Goal: Task Accomplishment & Management: Manage account settings

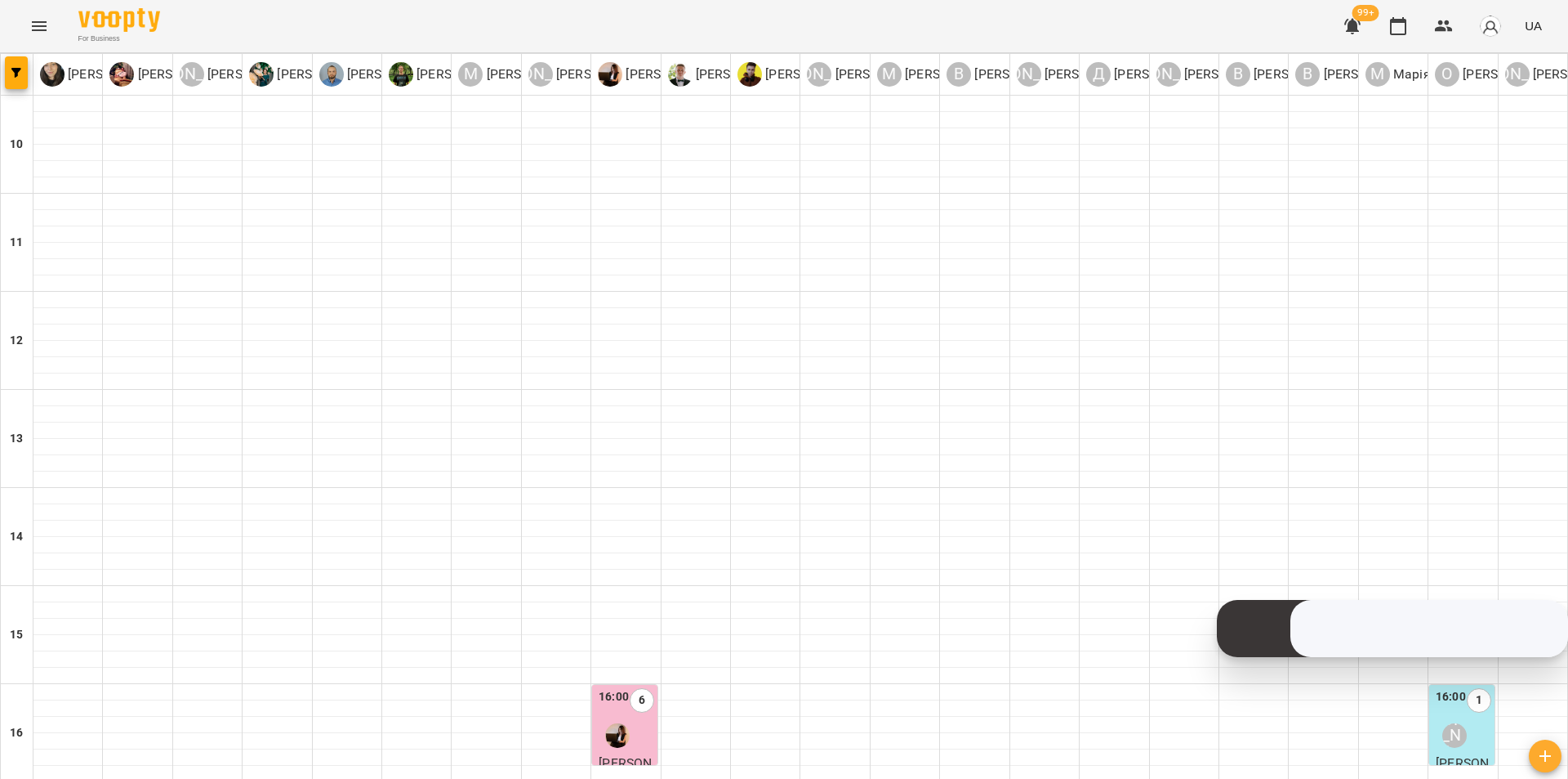
scroll to position [700, 0]
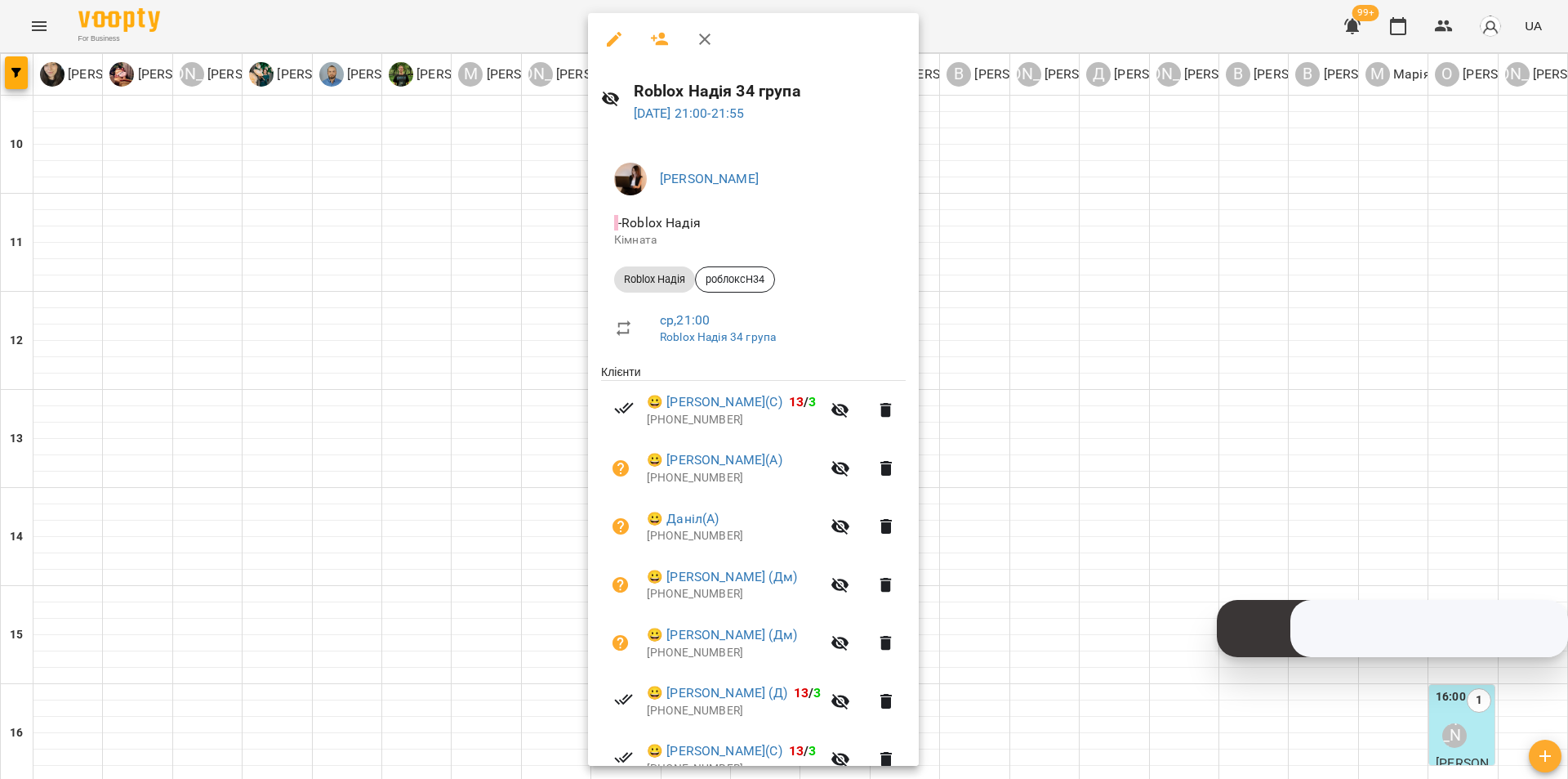
click at [1071, 611] on div at bounding box center [784, 389] width 1568 height 779
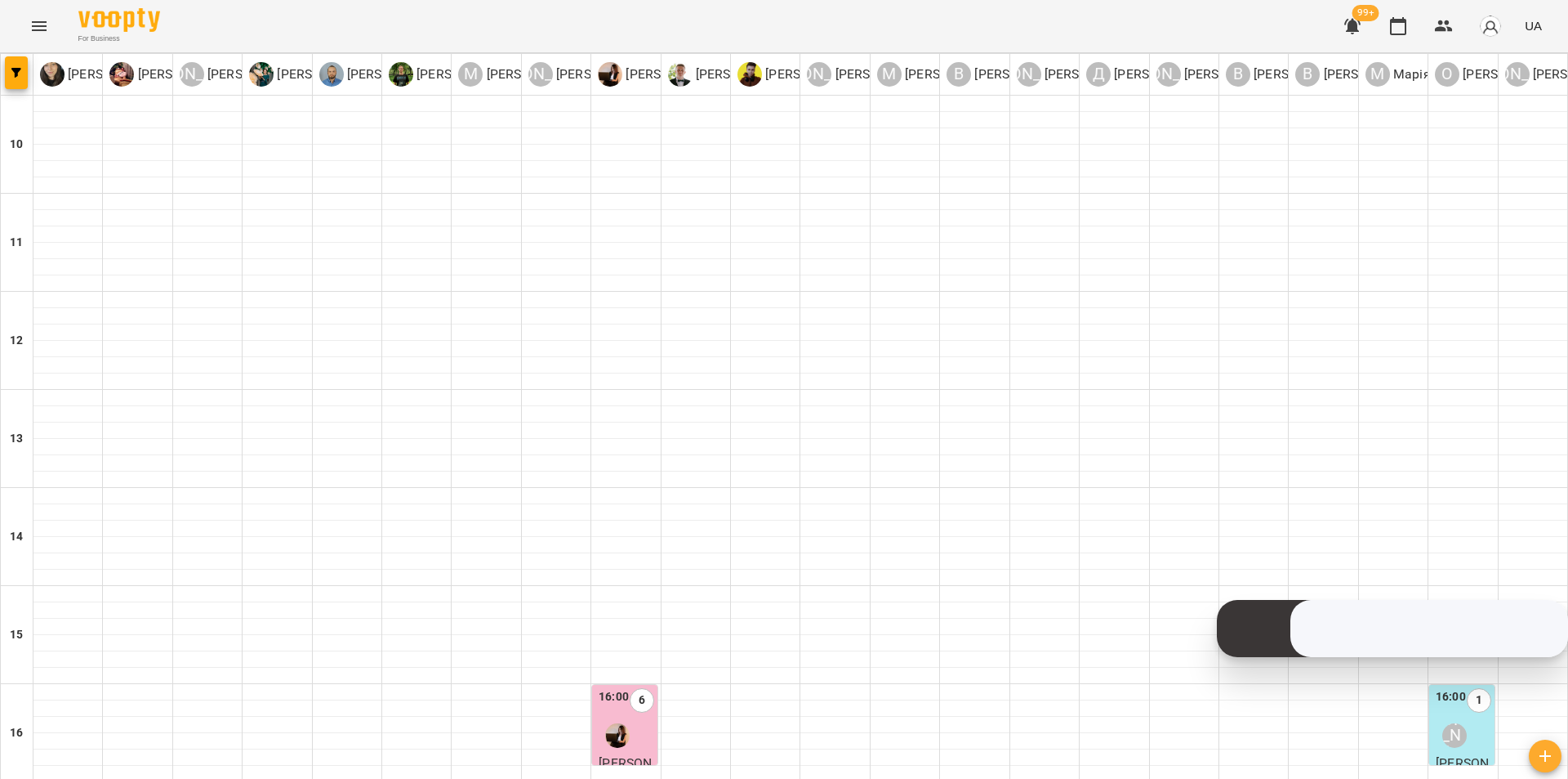
type input "**********"
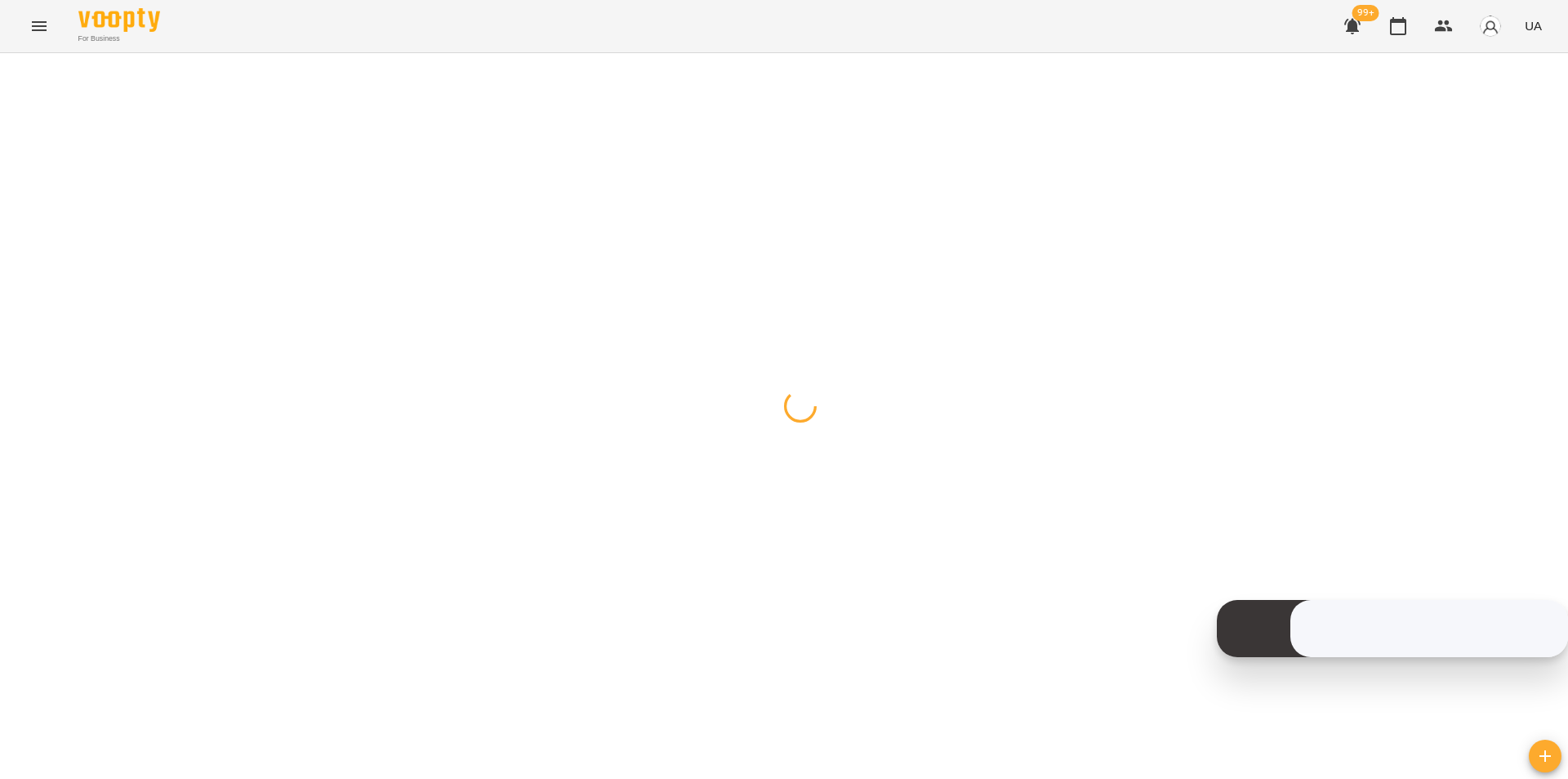
click at [895, 53] on div at bounding box center [784, 53] width 1568 height 0
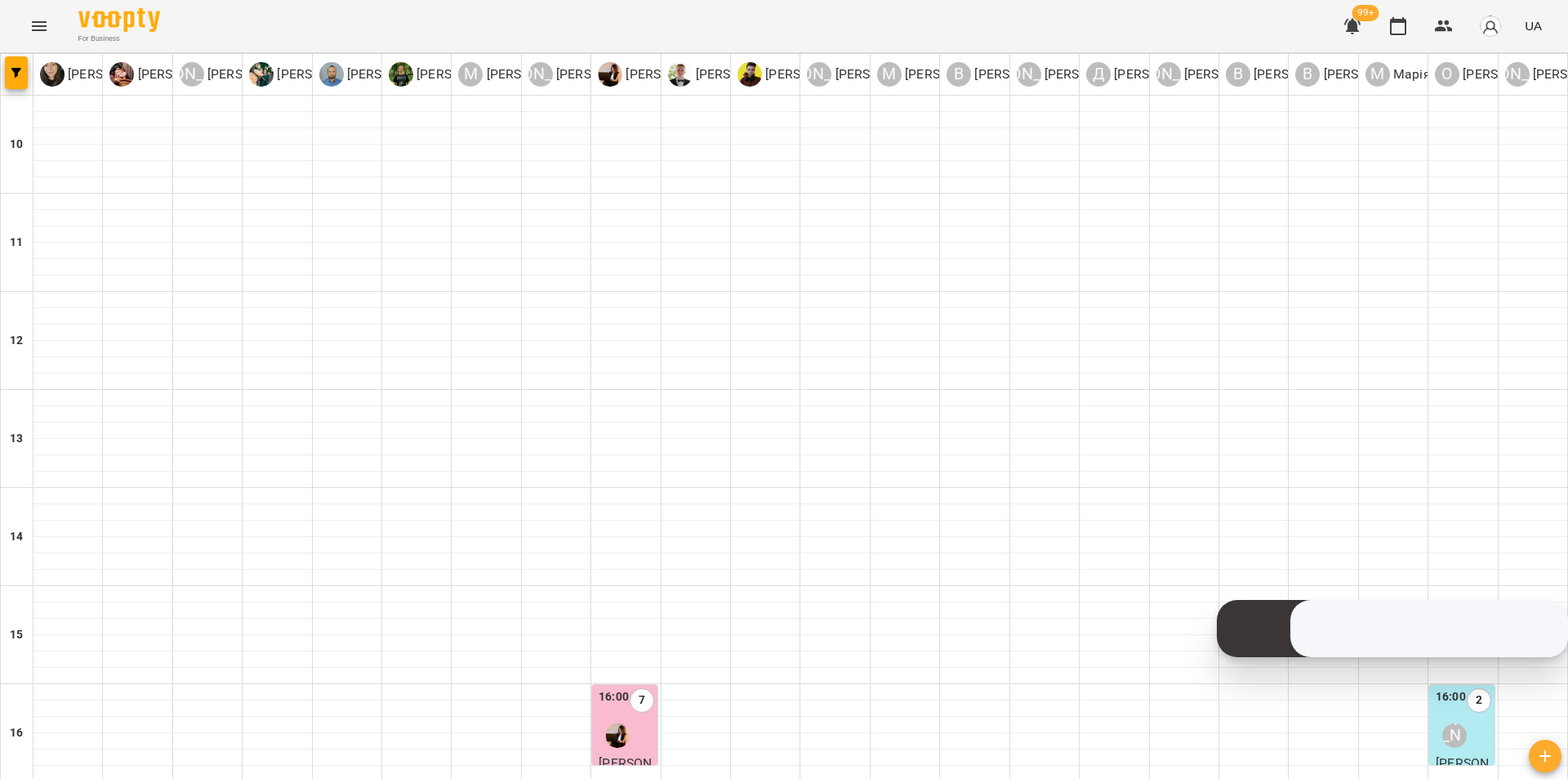
scroll to position [327, 0]
type input "**********"
drag, startPoint x: 613, startPoint y: 705, endPoint x: 626, endPoint y: 700, distance: 13.9
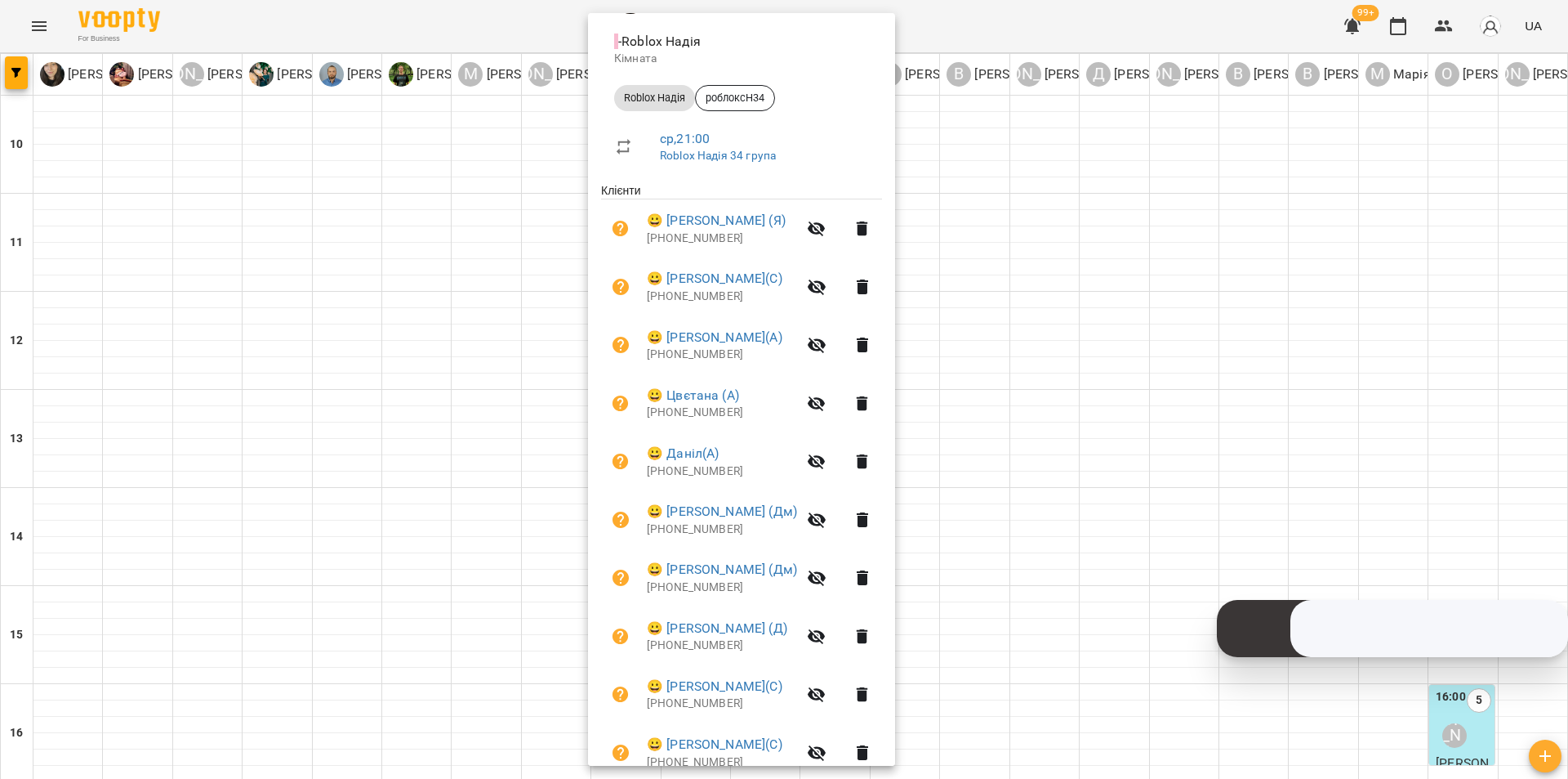
scroll to position [245, 0]
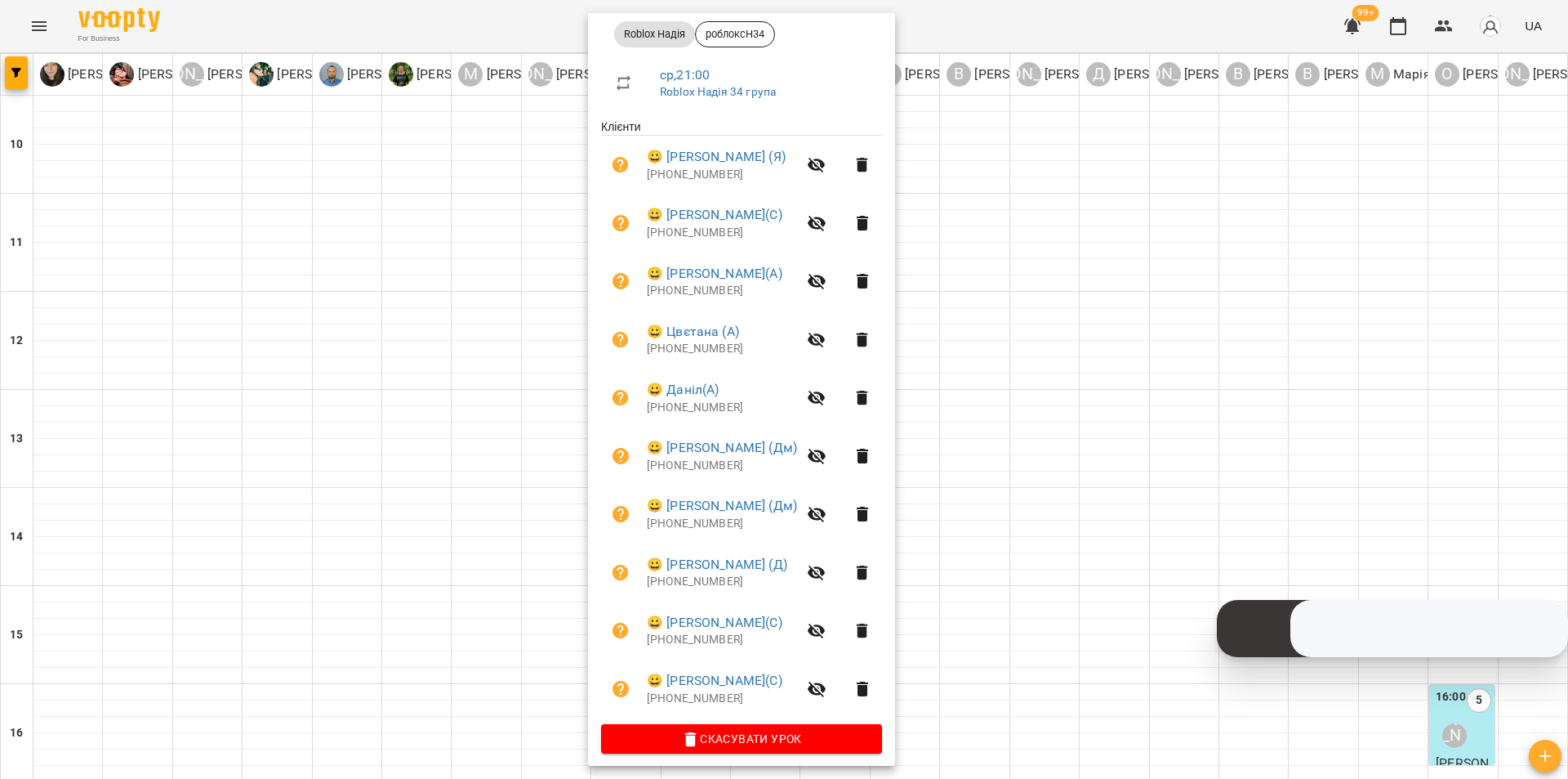
click at [1046, 609] on div at bounding box center [784, 389] width 1568 height 779
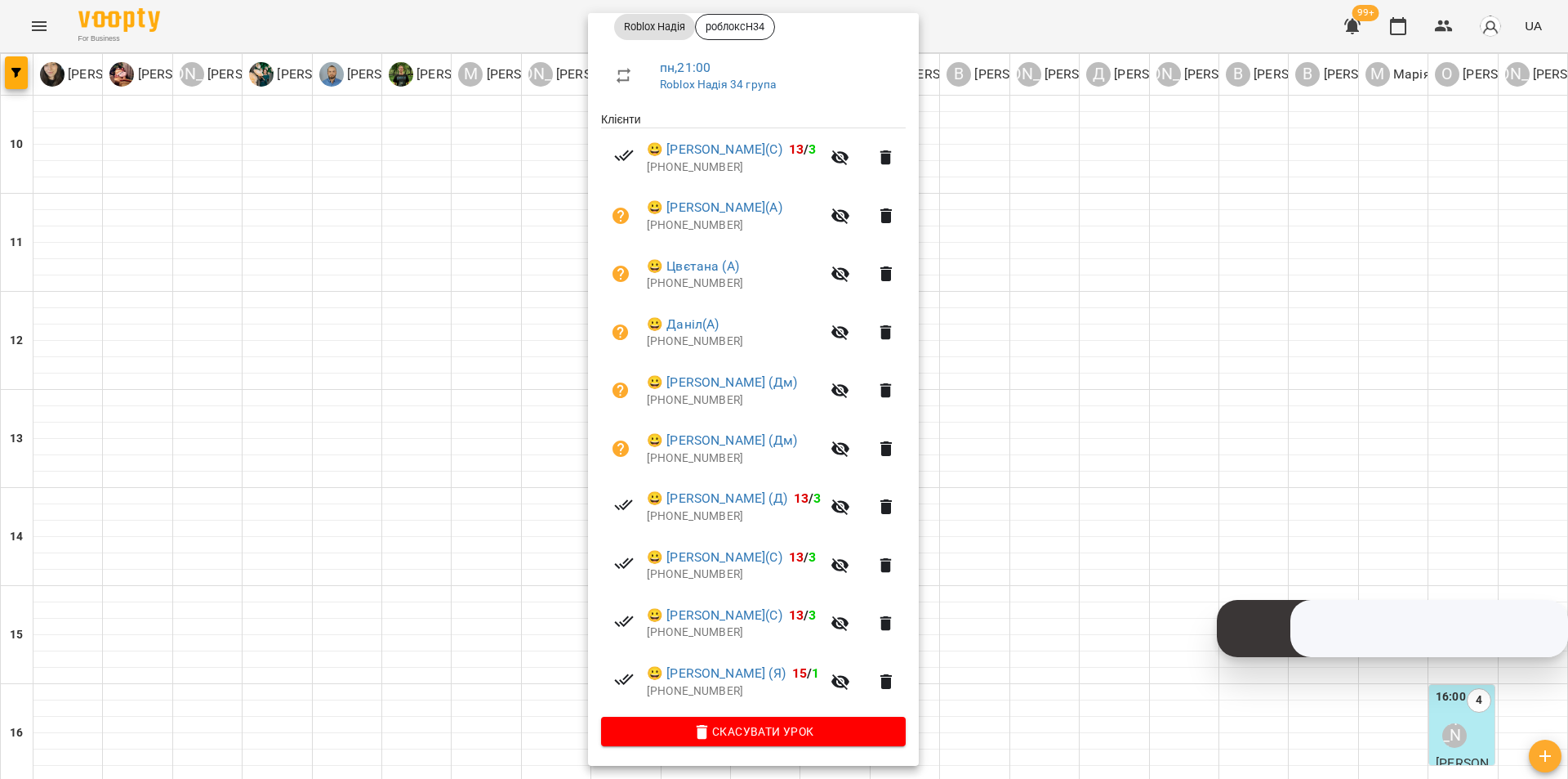
scroll to position [255, 0]
click at [1050, 638] on div at bounding box center [784, 389] width 1568 height 779
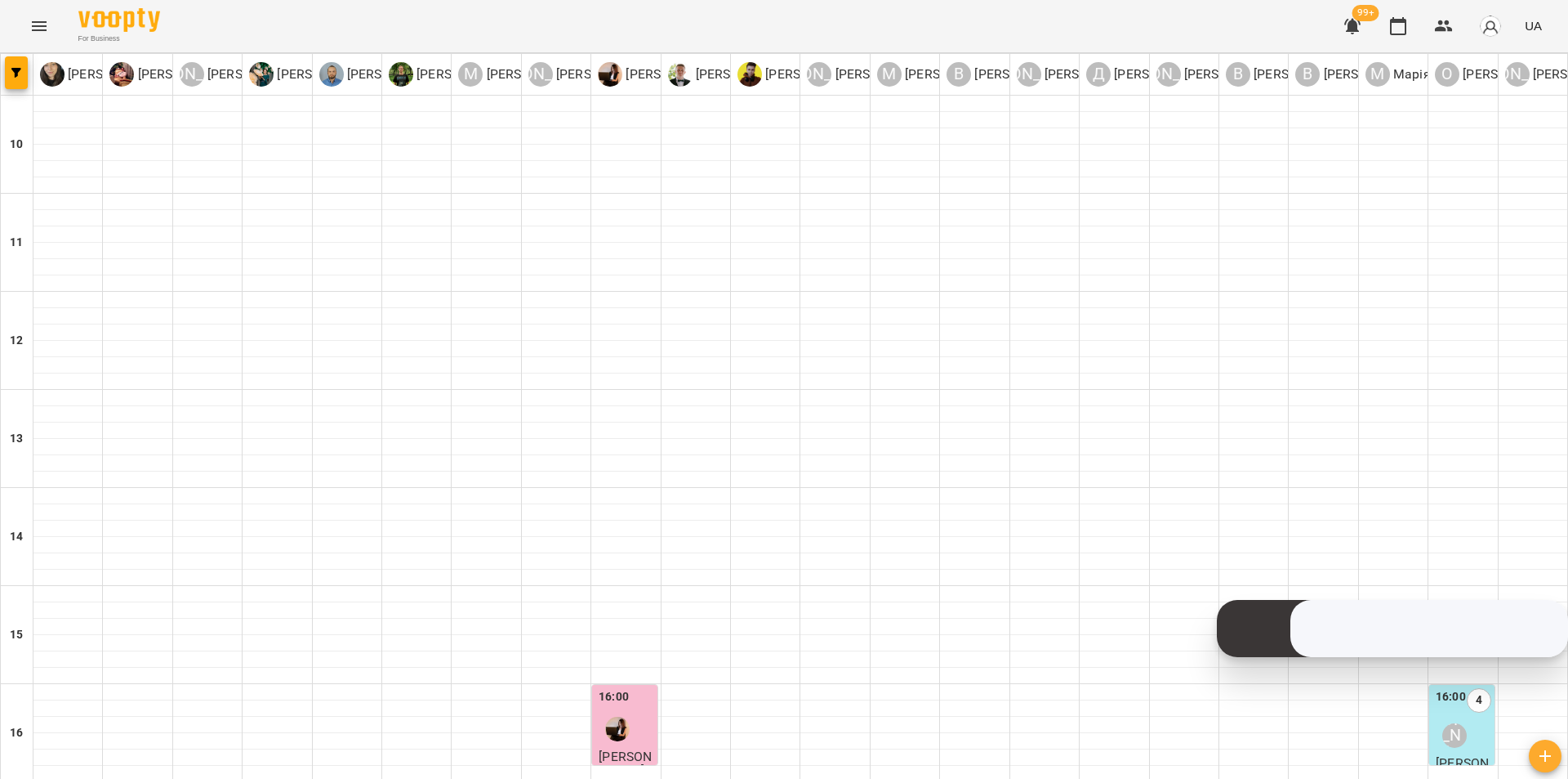
scroll to position [537, 0]
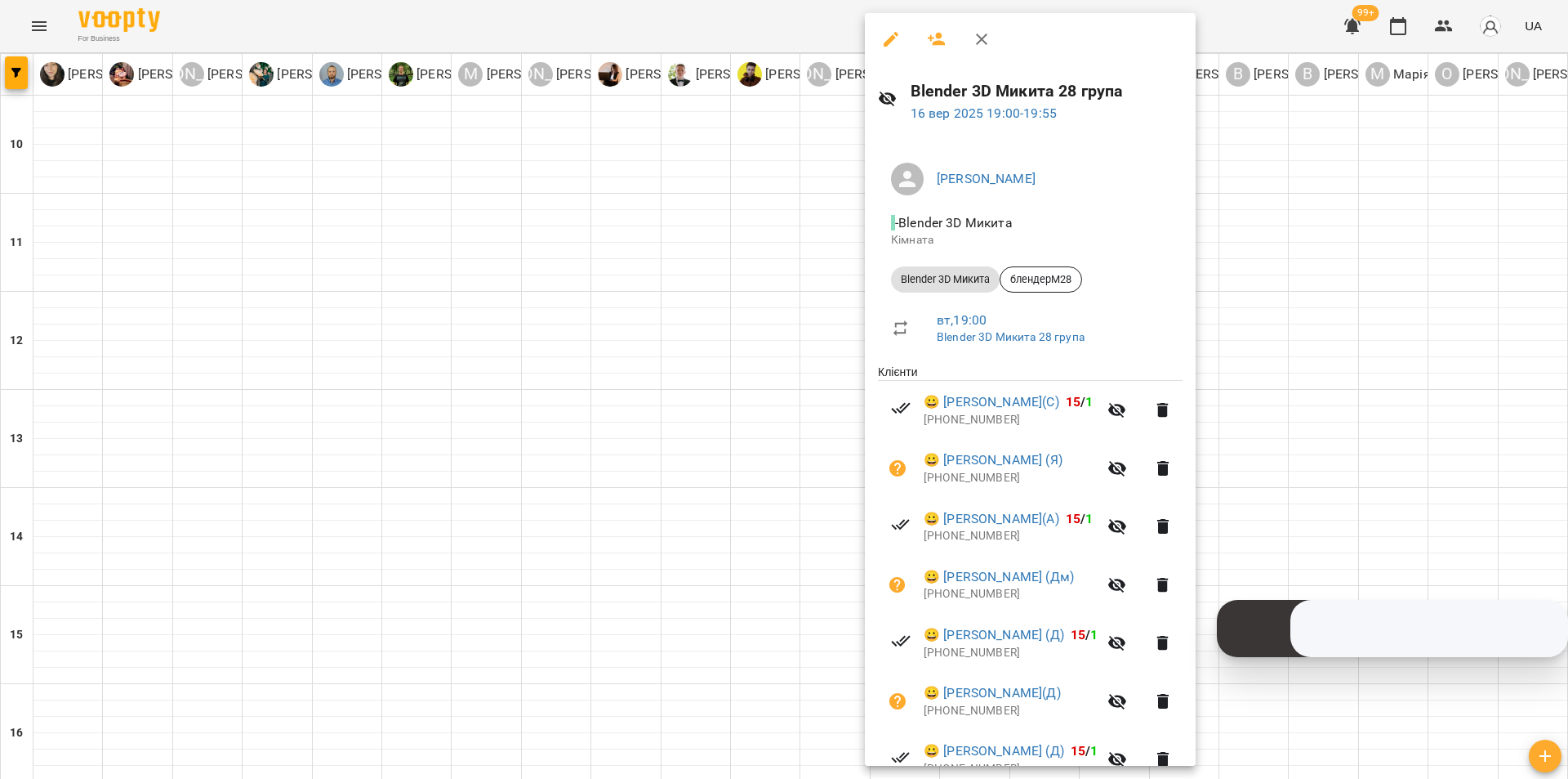
click at [836, 479] on div at bounding box center [784, 389] width 1568 height 779
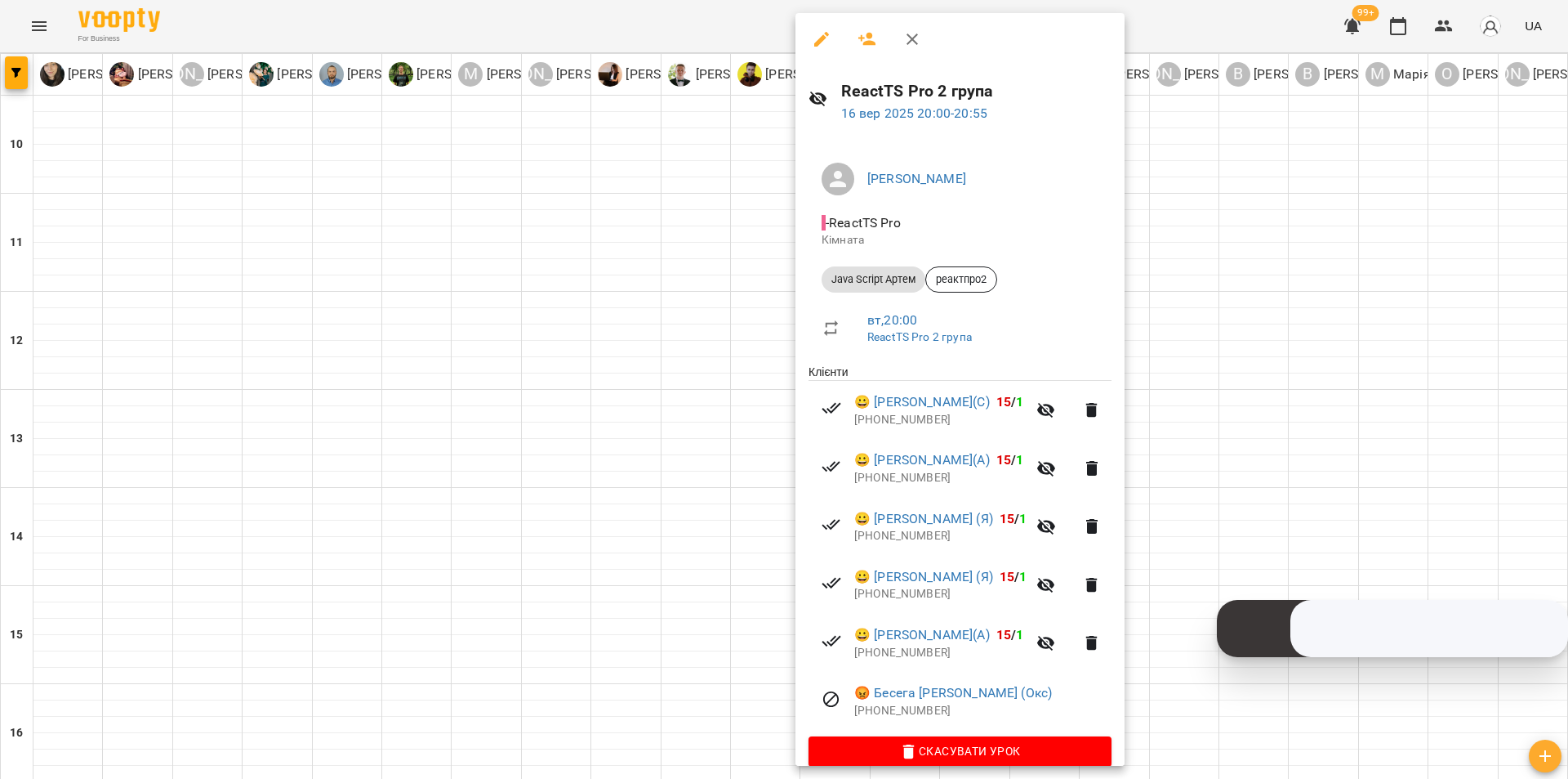
click at [758, 473] on div at bounding box center [784, 389] width 1568 height 779
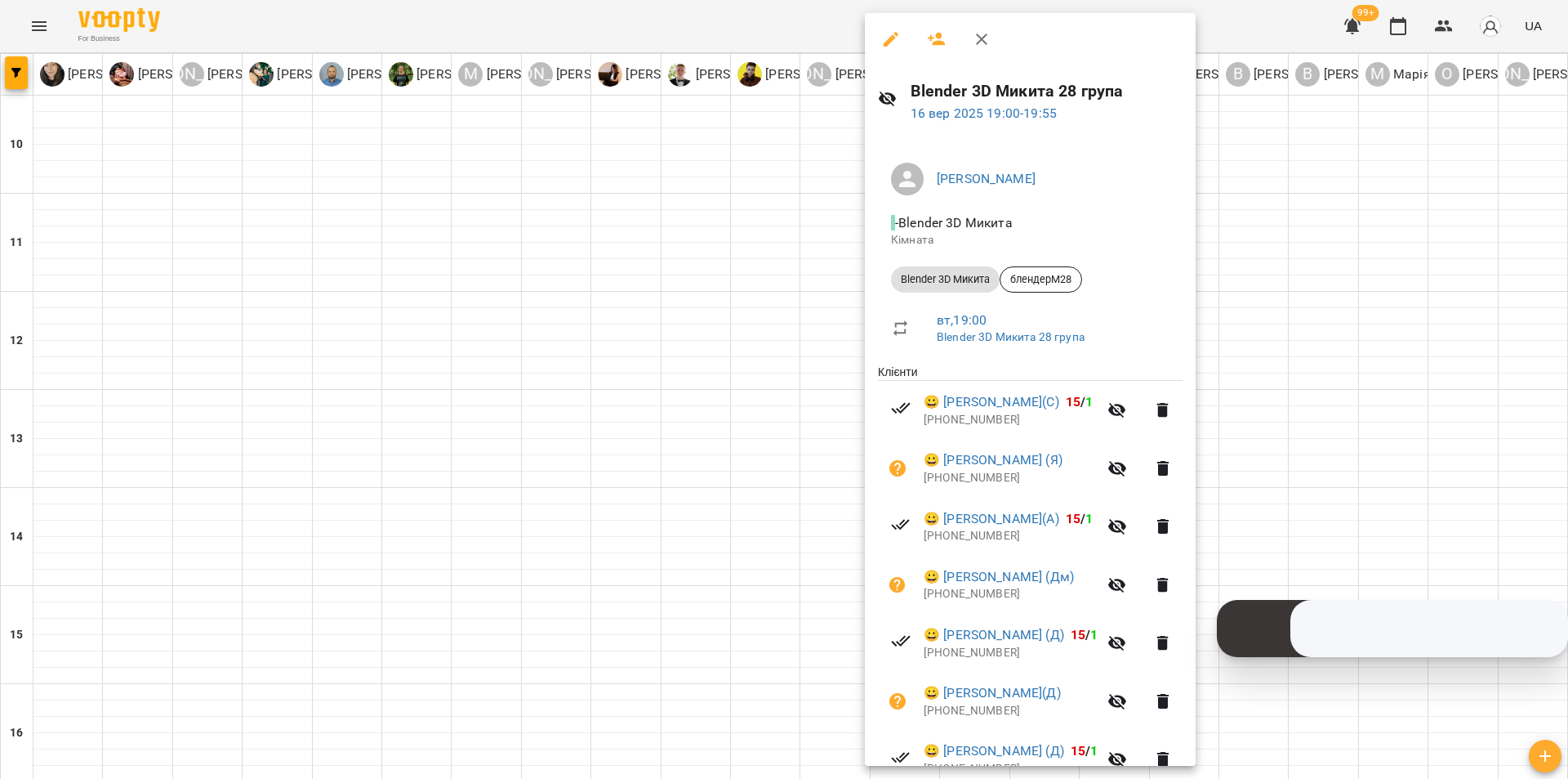
click at [754, 469] on div at bounding box center [784, 389] width 1568 height 779
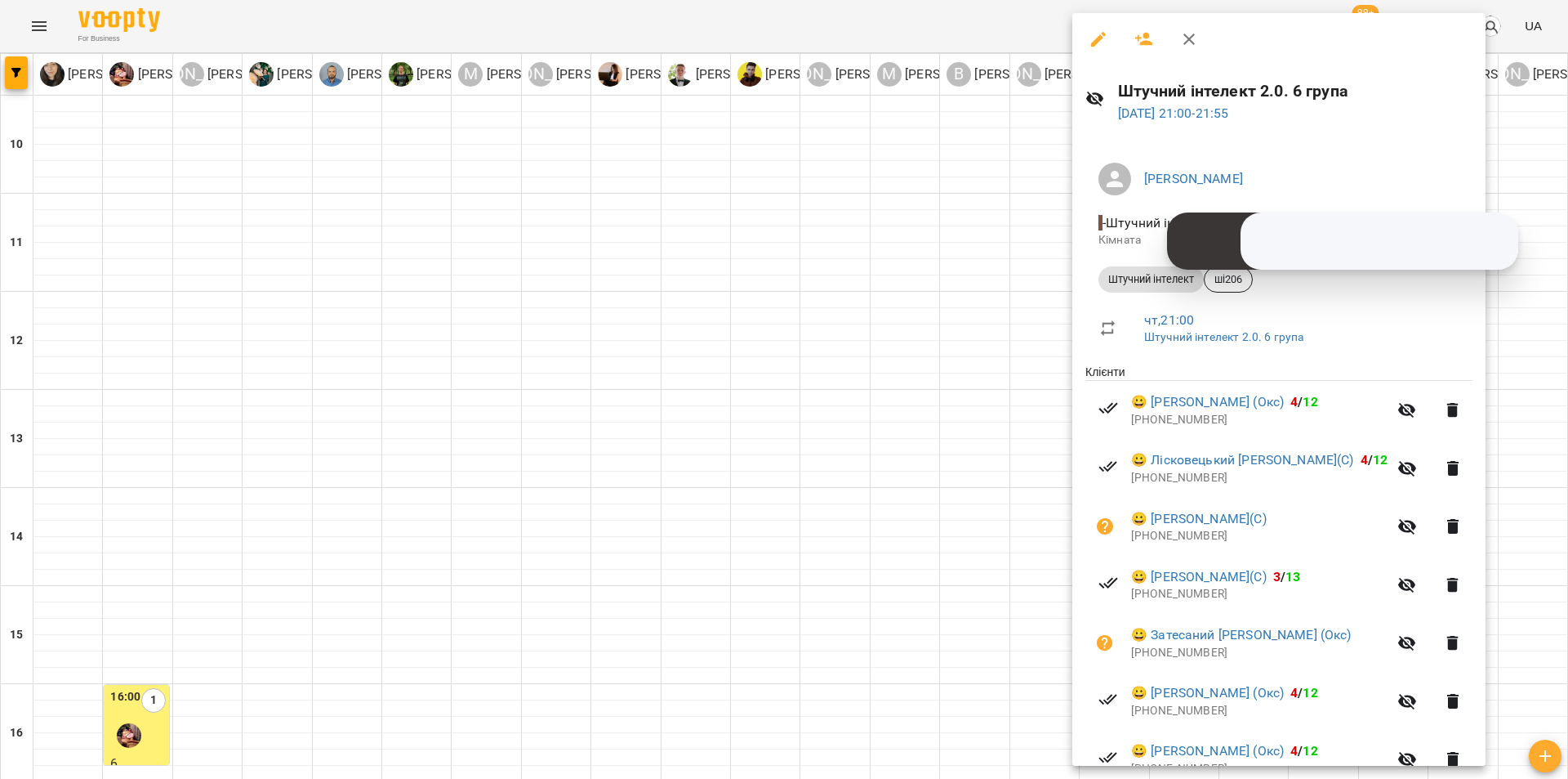
click at [1034, 521] on div at bounding box center [784, 389] width 1568 height 779
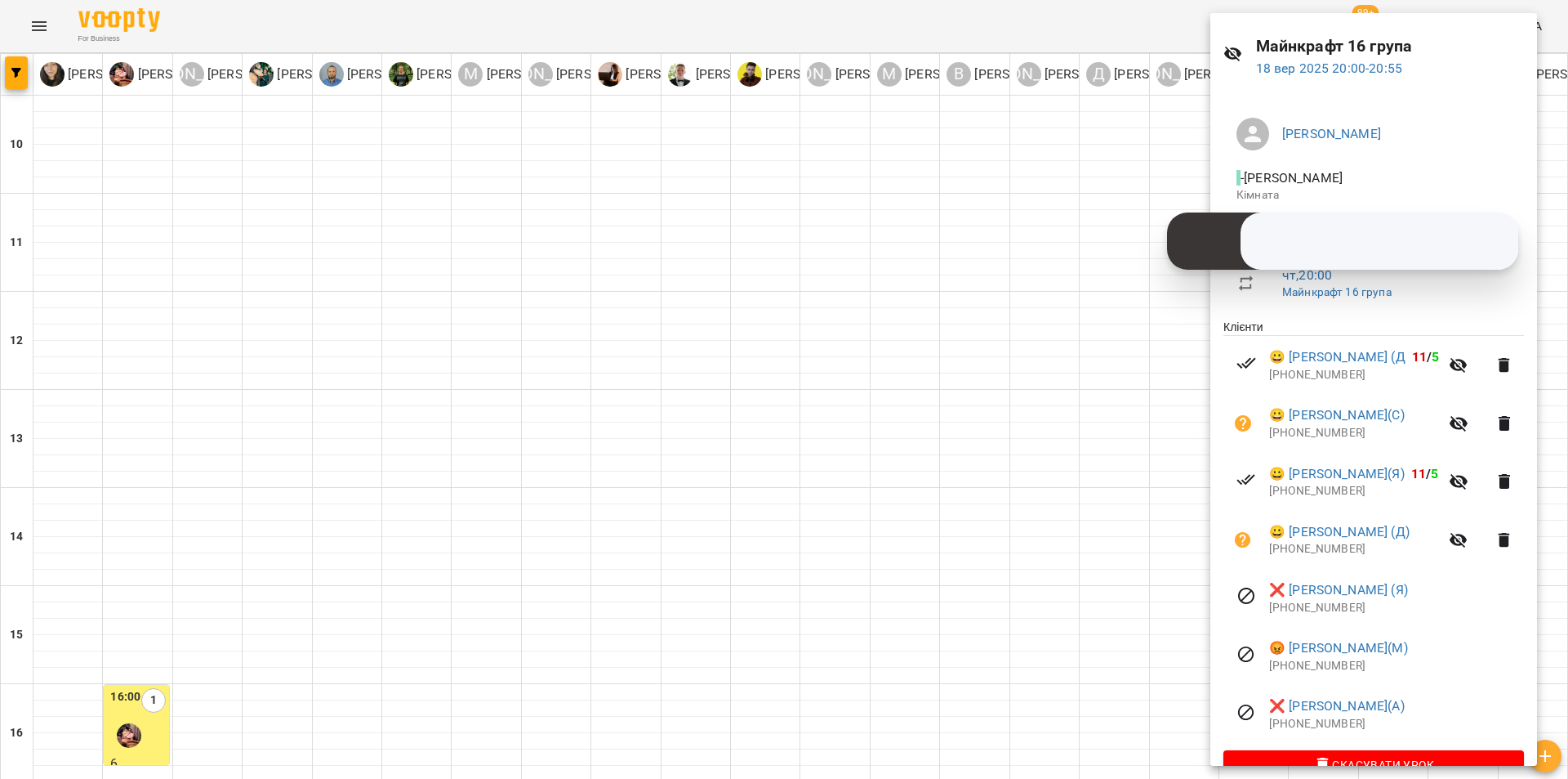
scroll to position [81, 0]
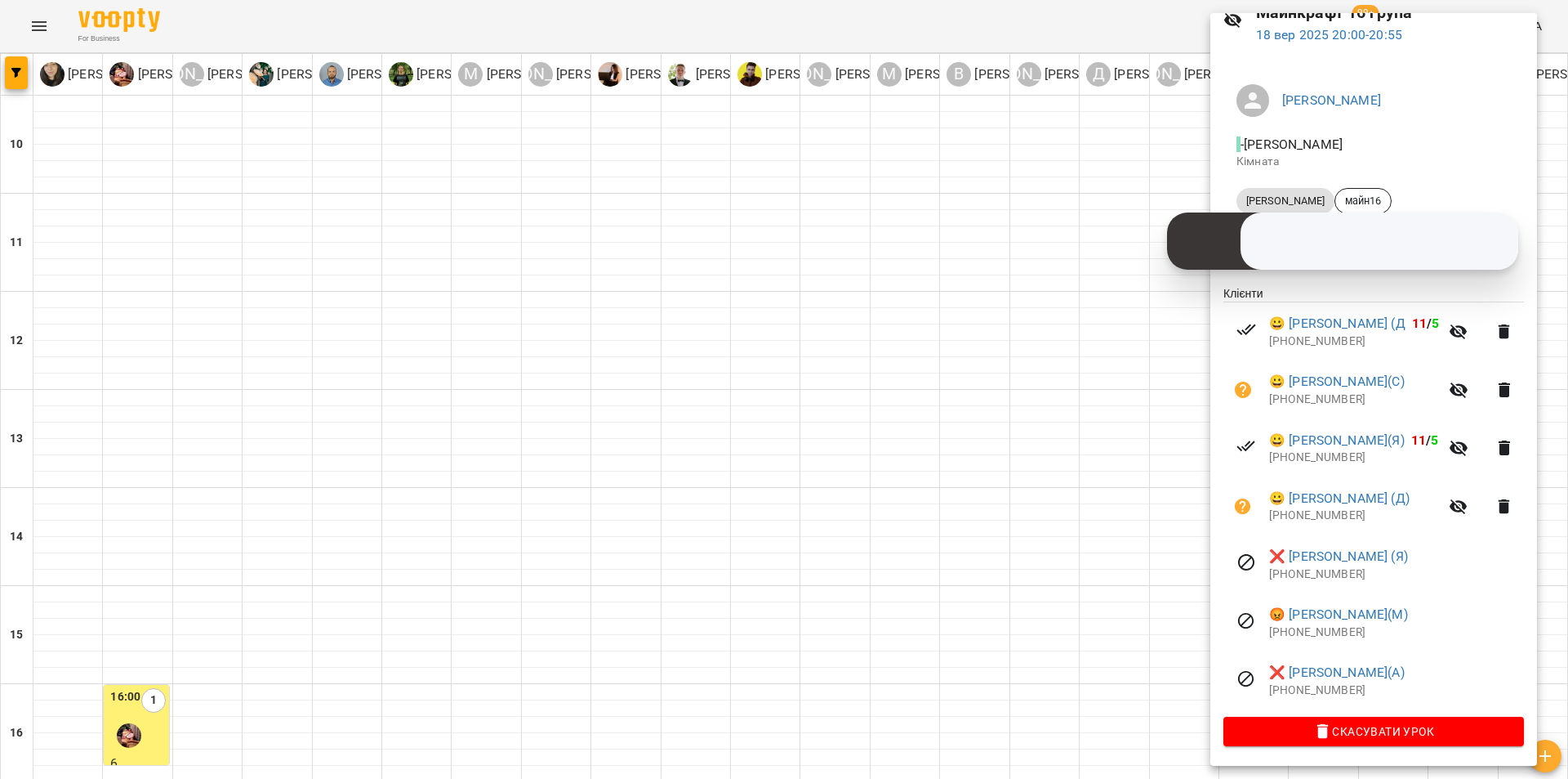
click at [1175, 638] on div at bounding box center [784, 389] width 1568 height 779
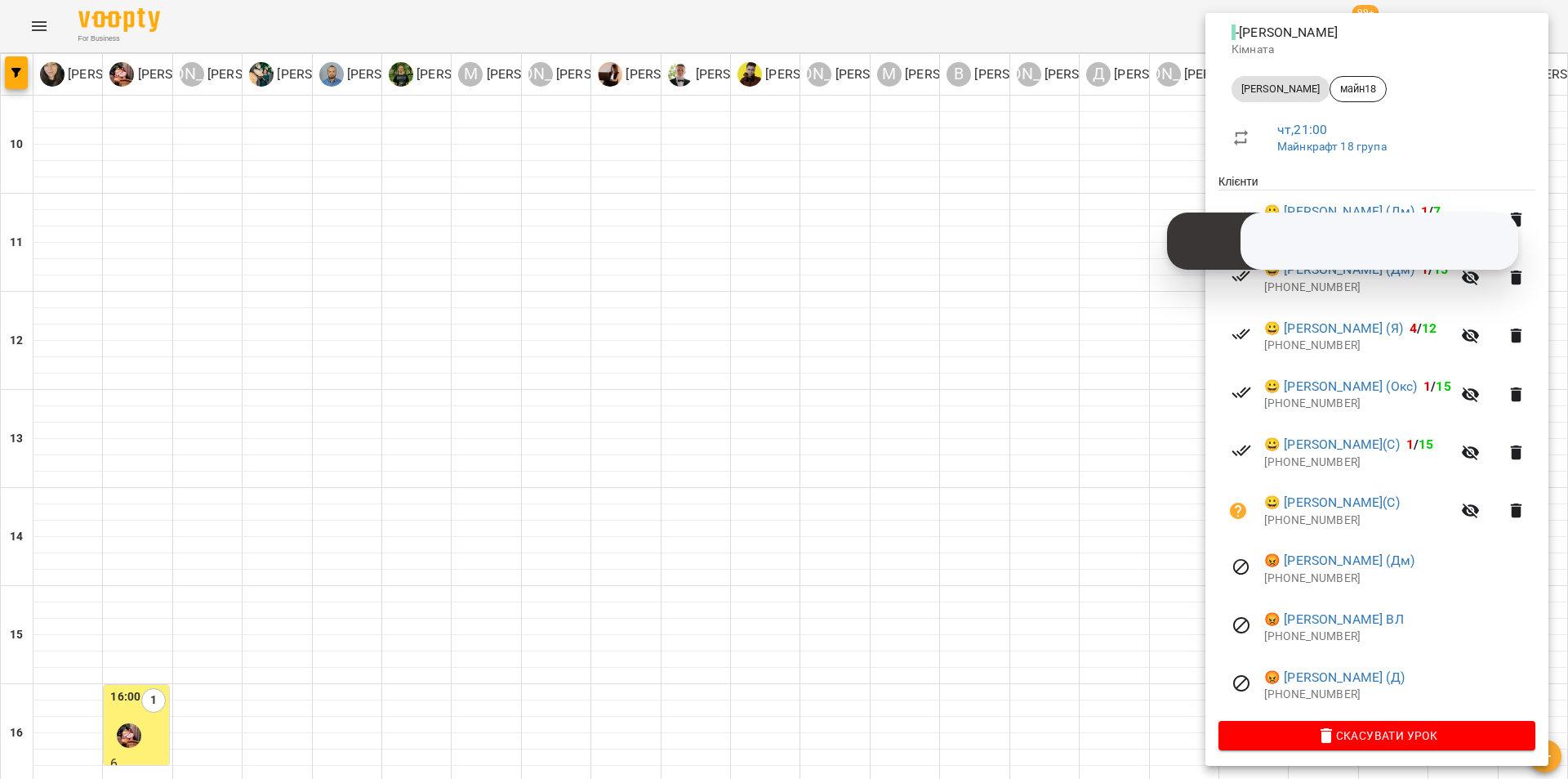
scroll to position [217, 0]
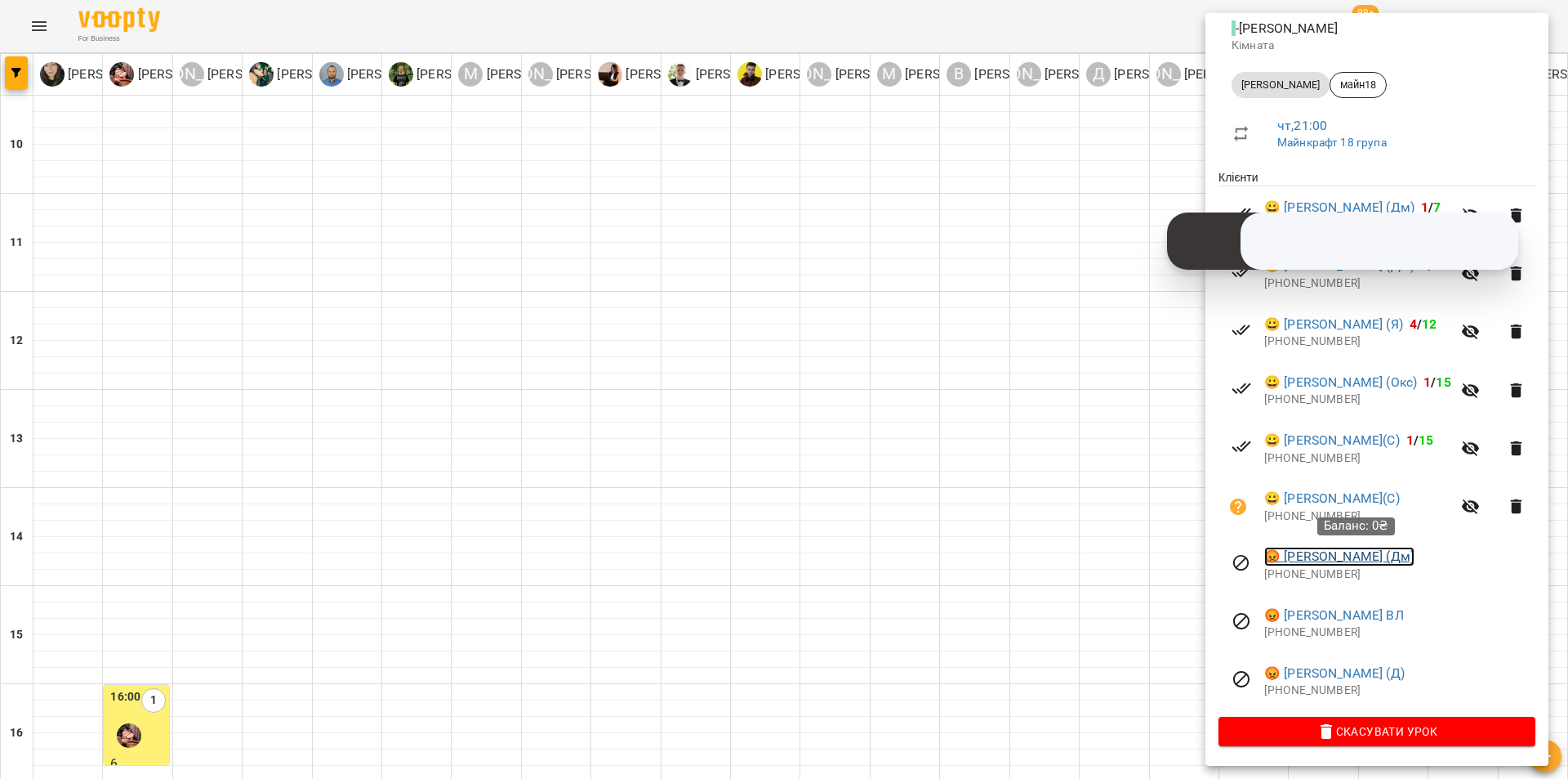
click at [1361, 558] on link "😡 Дмитрик Володимир (Дм)" at bounding box center [1339, 557] width 150 height 20
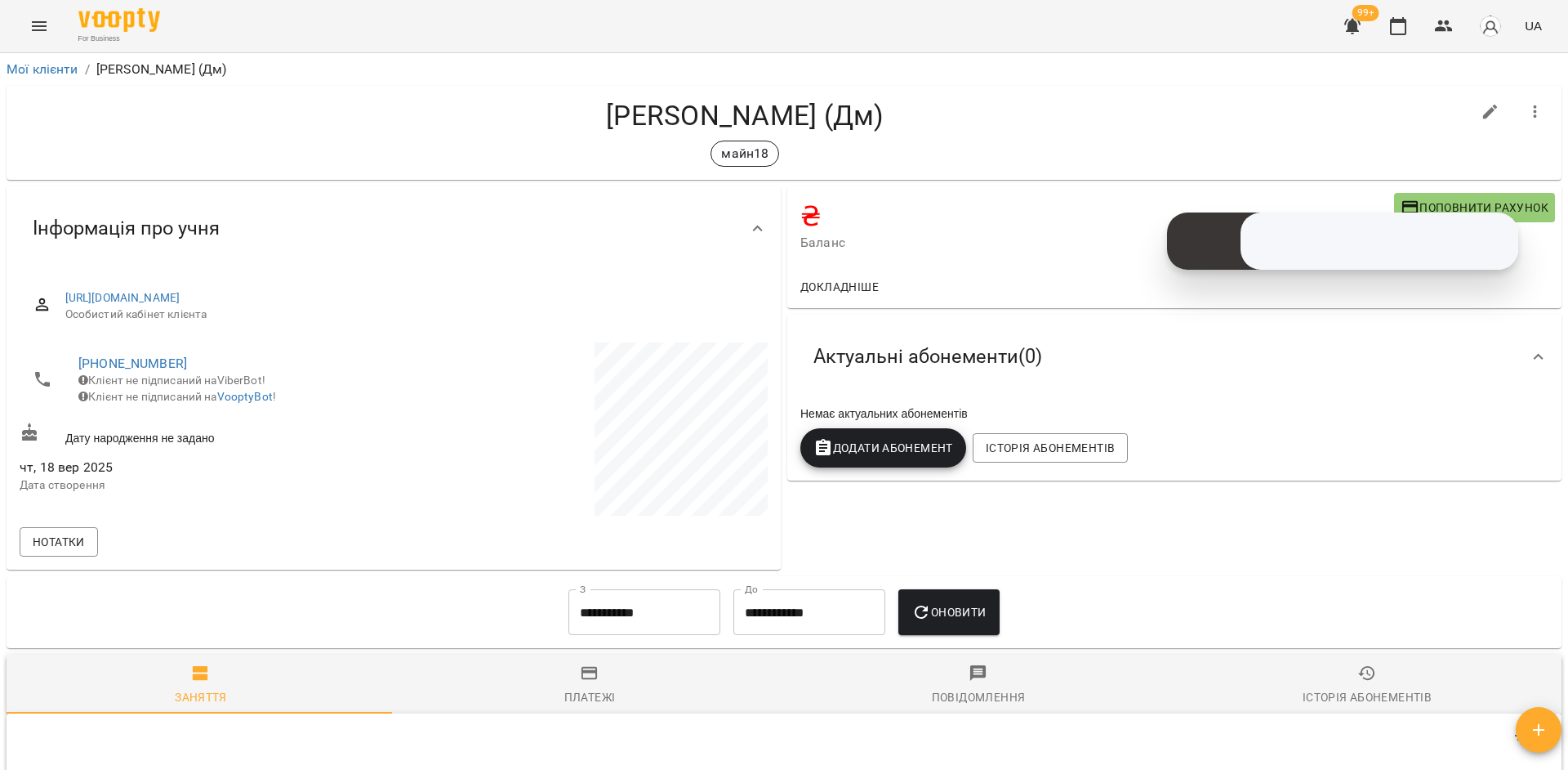
click at [1483, 113] on icon "button" at bounding box center [1490, 112] width 15 height 15
select select "**"
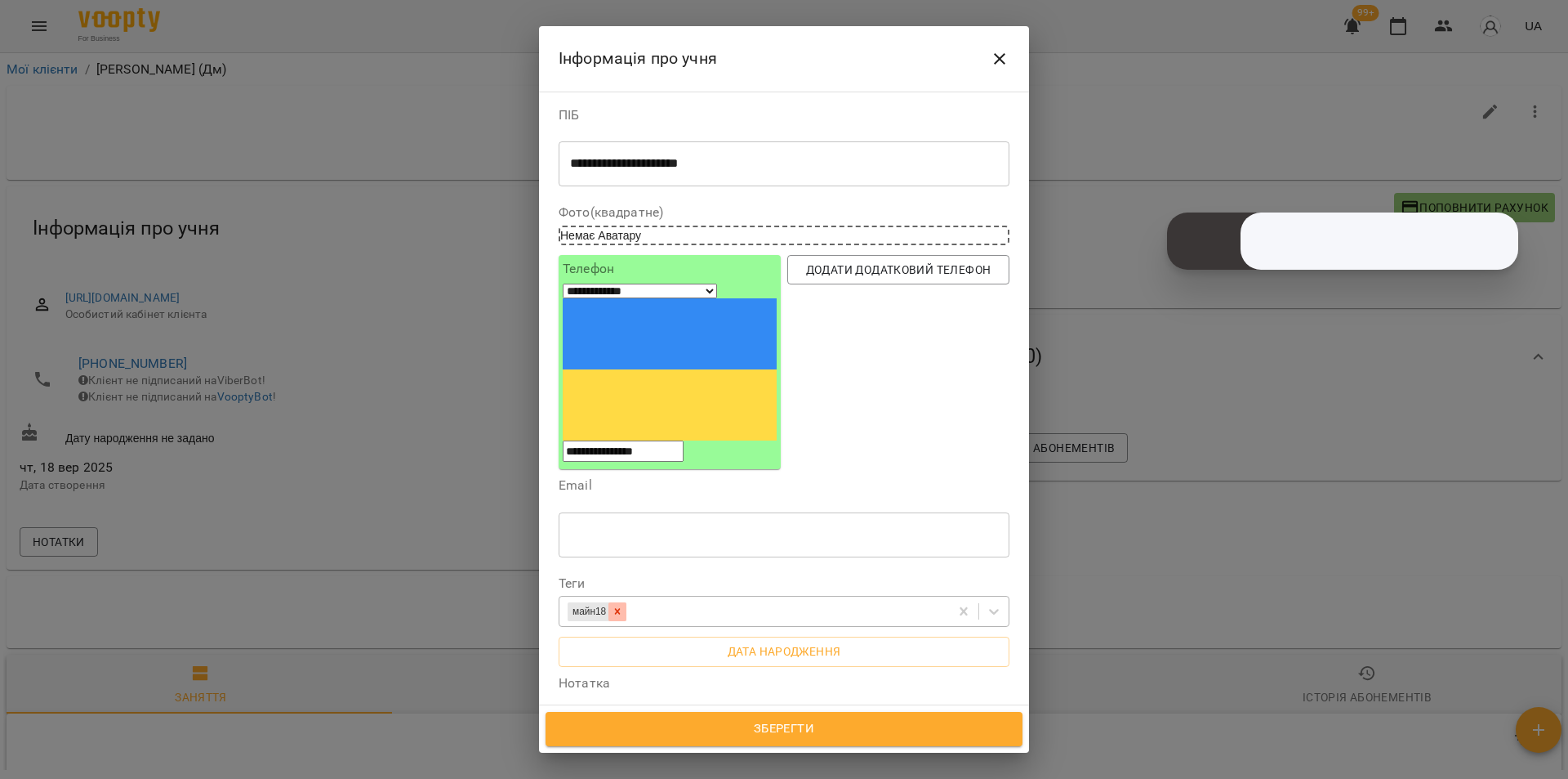
click at [624, 606] on icon at bounding box center [617, 611] width 11 height 11
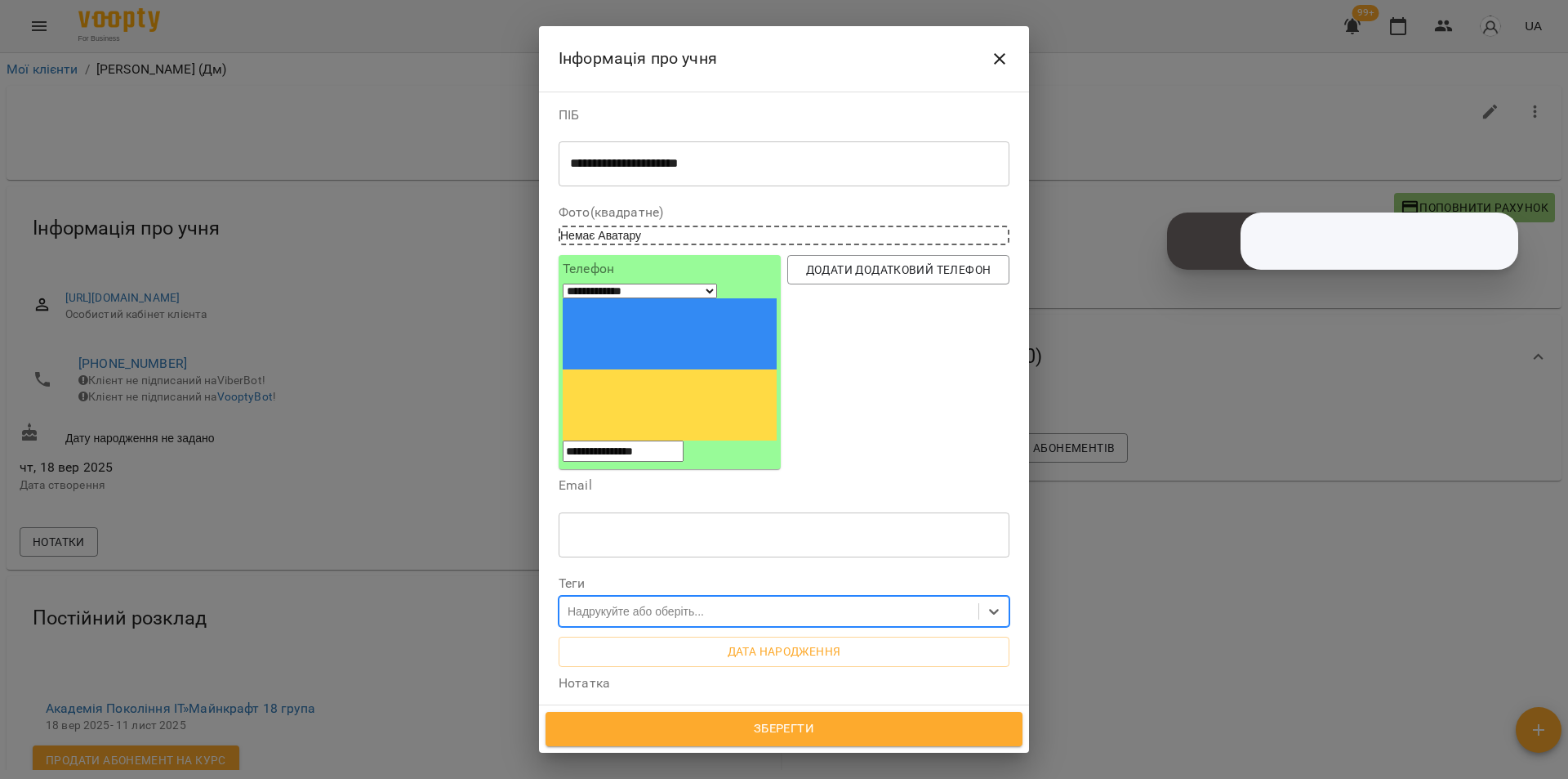
drag, startPoint x: 794, startPoint y: 730, endPoint x: 819, endPoint y: 724, distance: 25.7
click at [795, 730] on span "Зберегти" at bounding box center [784, 728] width 441 height 21
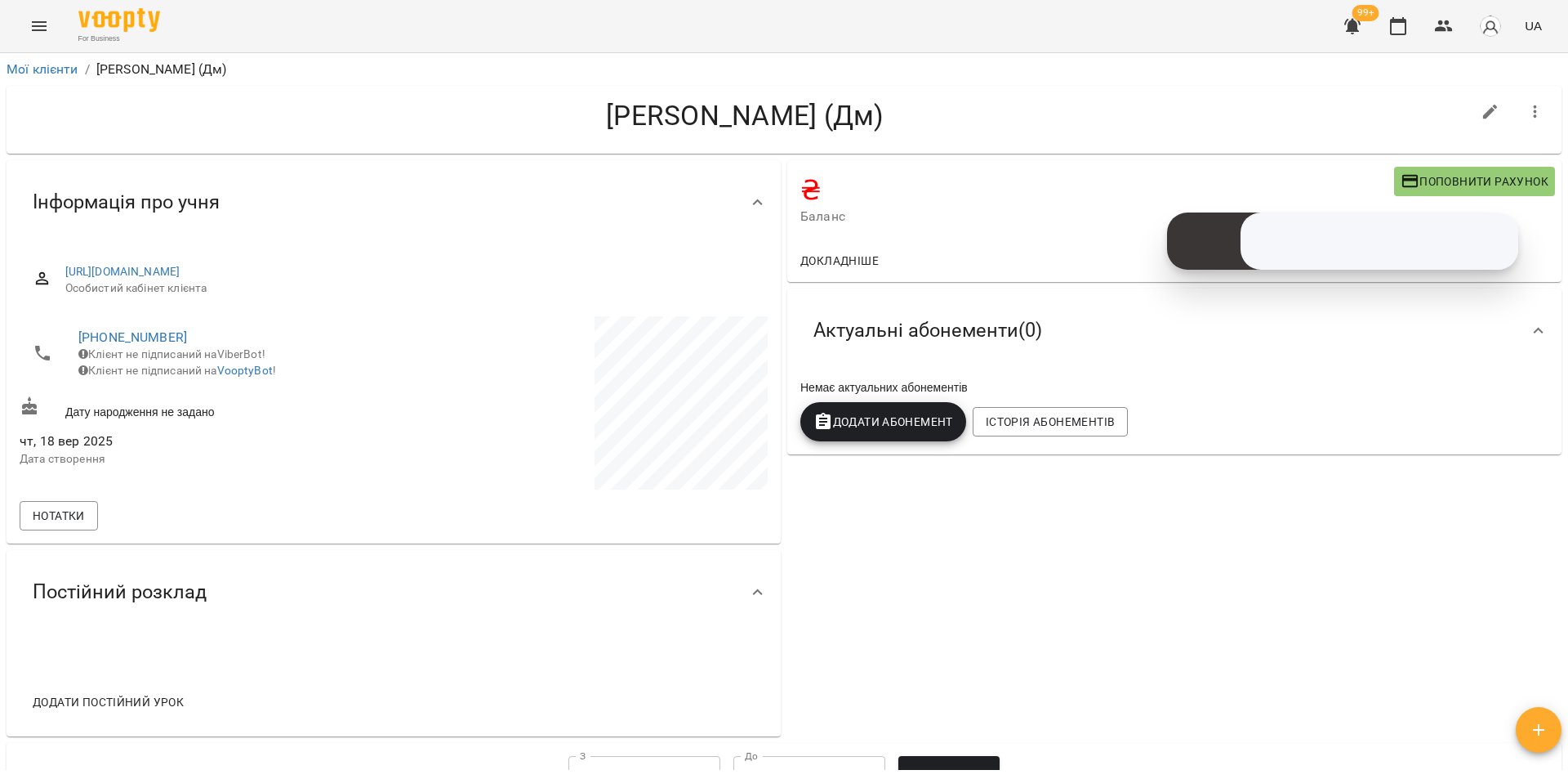
drag, startPoint x: 152, startPoint y: 341, endPoint x: 454, endPoint y: 348, distance: 302.1
click at [530, 358] on p at bounding box center [582, 405] width 371 height 179
drag, startPoint x: 200, startPoint y: 331, endPoint x: 78, endPoint y: 338, distance: 122.2
click at [78, 338] on li "[PHONE_NUMBER] Клієнт не підписаний на ViberBot! Клієнт не підписаний на Voopty…" at bounding box center [205, 353] width 371 height 74
copy link "[PHONE_NUMBER]"
